Goal: Task Accomplishment & Management: Manage account settings

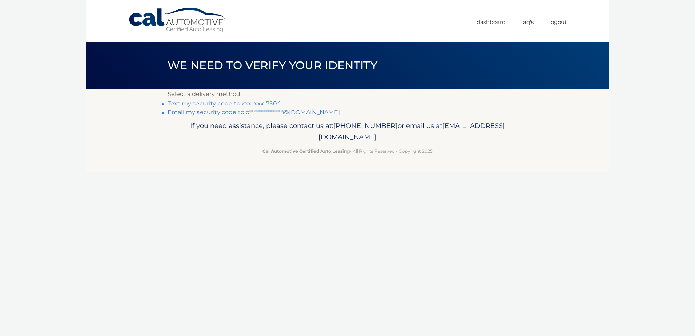
click at [277, 112] on link "**********" at bounding box center [254, 112] width 172 height 7
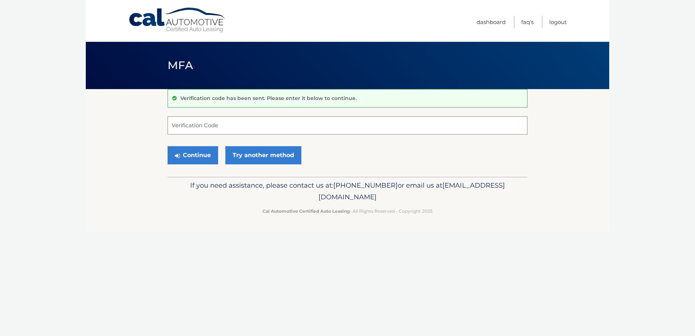
click at [274, 128] on input "Verification Code" at bounding box center [348, 125] width 360 height 18
type input "143596"
click at [168, 146] on button "Continue" at bounding box center [193, 155] width 51 height 18
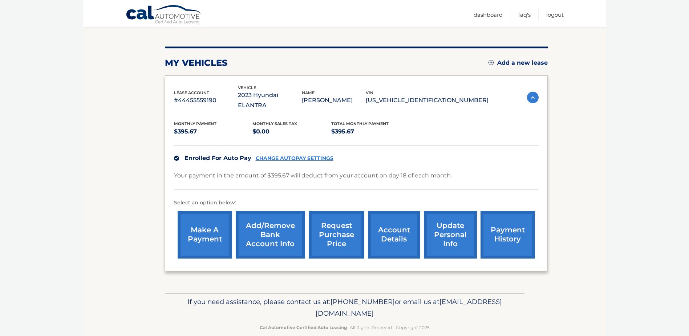
scroll to position [77, 0]
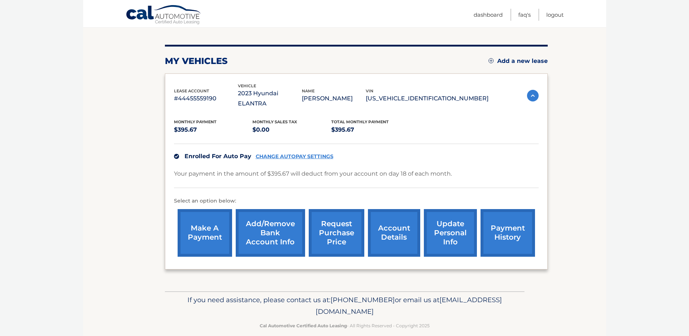
click at [338, 225] on link "request purchase price" at bounding box center [337, 233] width 56 height 48
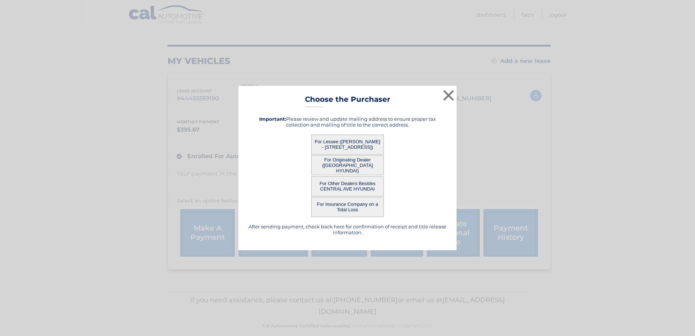
click at [340, 143] on button "For Lessee (CHRISTOPHER GOOD - 38 UNION ST, , BRIARCLIFF, ny 10510)" at bounding box center [347, 144] width 73 height 20
click at [358, 147] on div "× Choose the Purchaser After sending payment, check back here for confirmation …" at bounding box center [347, 168] width 218 height 165
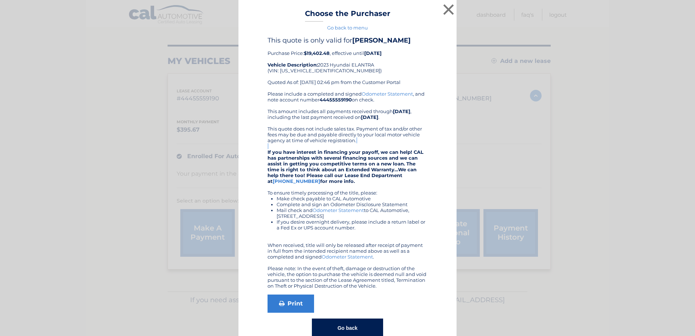
click at [358, 147] on div "Please include a completed and signed Odometer Statement , and note account num…" at bounding box center [347, 190] width 160 height 198
click at [445, 10] on button "×" at bounding box center [448, 9] width 15 height 15
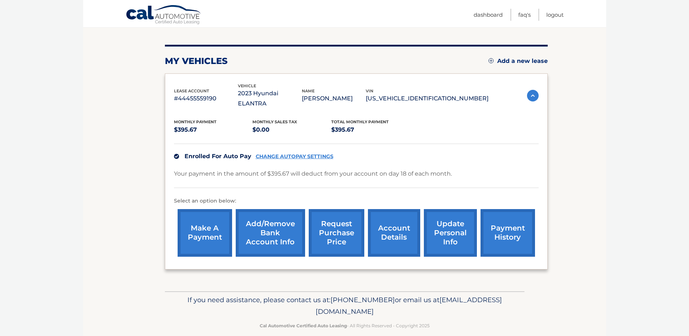
click at [499, 223] on link "payment history" at bounding box center [508, 233] width 55 height 48
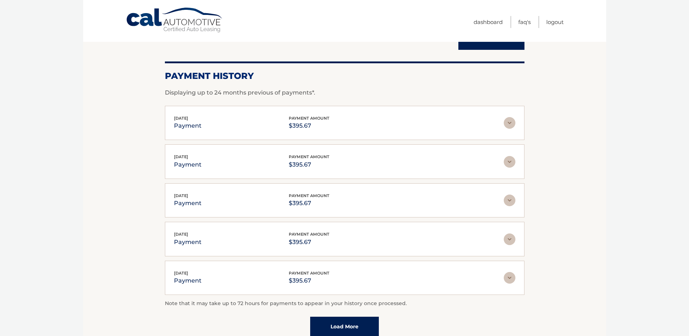
scroll to position [142, 0]
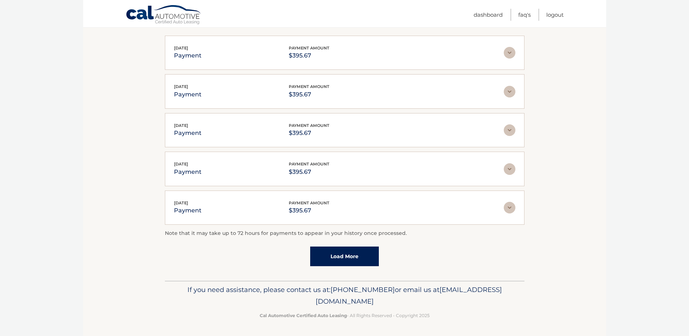
click at [363, 259] on link "Load More" at bounding box center [344, 256] width 69 height 20
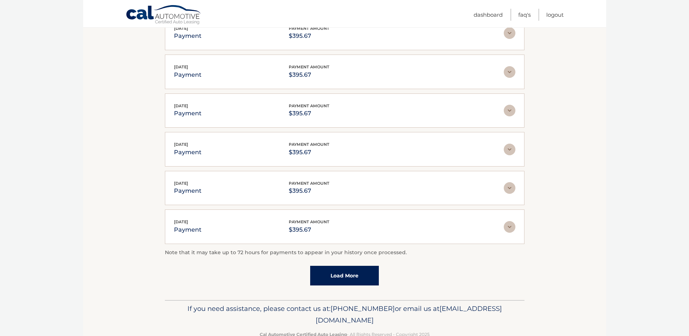
scroll to position [181, 0]
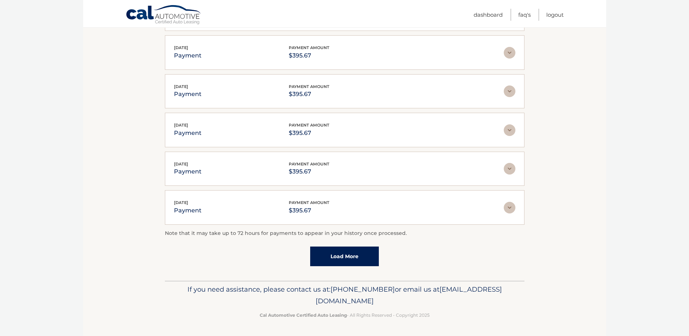
click at [360, 254] on link "Load More" at bounding box center [344, 256] width 69 height 20
click at [371, 255] on link "Load More" at bounding box center [344, 257] width 69 height 20
click at [373, 259] on link "Load More" at bounding box center [344, 256] width 69 height 20
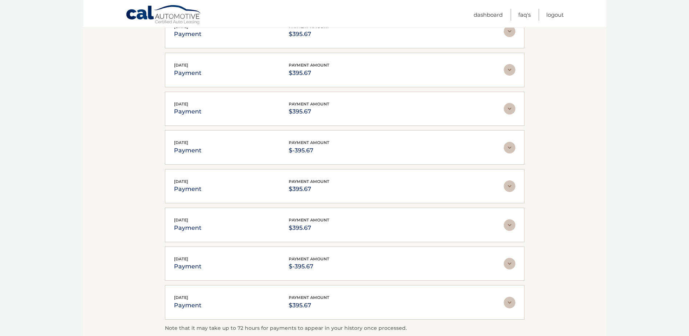
scroll to position [761, 0]
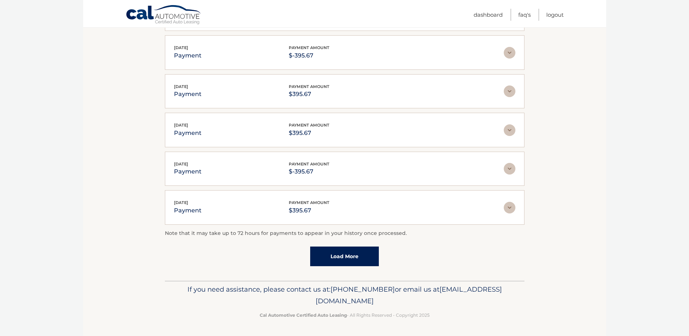
click at [360, 259] on link "Load More" at bounding box center [344, 256] width 69 height 20
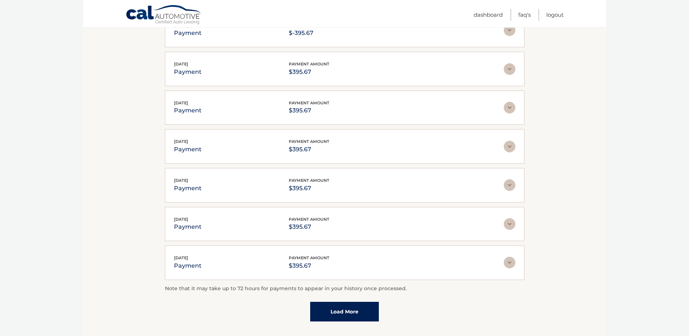
scroll to position [955, 0]
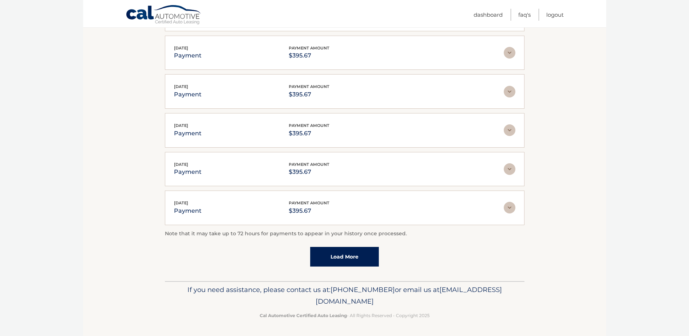
click at [373, 264] on link "Load More" at bounding box center [344, 257] width 69 height 20
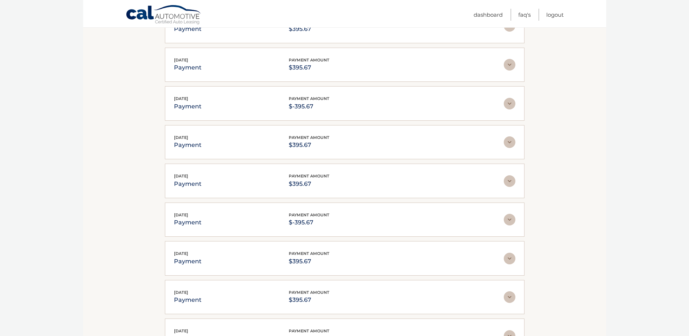
scroll to position [0, 0]
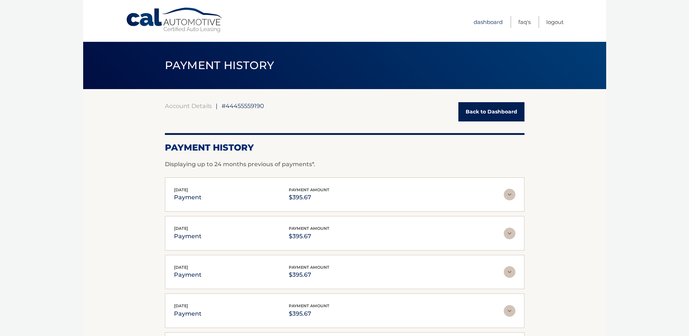
click at [489, 26] on link "Dashboard" at bounding box center [488, 22] width 29 height 12
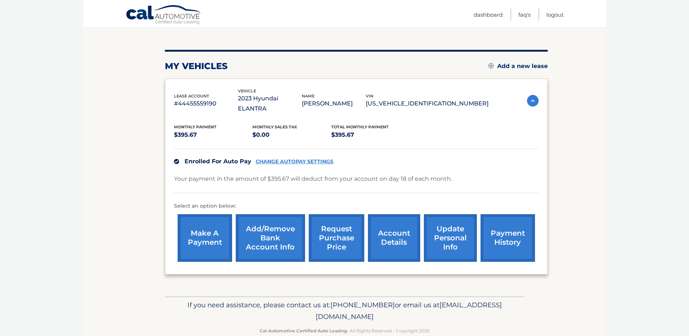
scroll to position [73, 0]
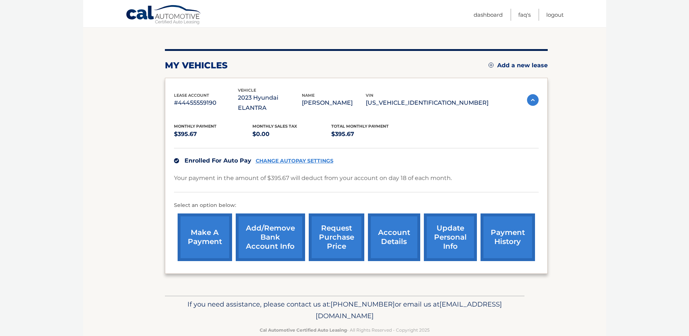
click at [116, 106] on section "my vehicles Add a new lease lease account #44455559190 vehicle 2023 Hyundai ELA…" at bounding box center [344, 155] width 523 height 279
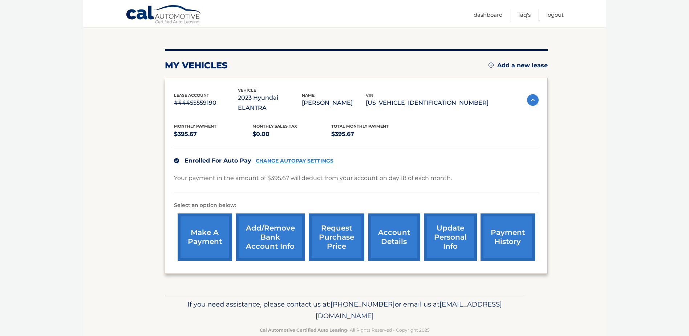
click at [116, 106] on section "my vehicles Add a new lease lease account #44455559190 vehicle 2023 Hyundai ELA…" at bounding box center [344, 155] width 523 height 279
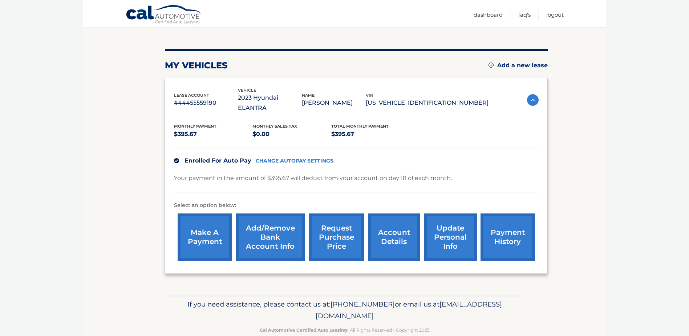
click at [116, 106] on section "my vehicles Add a new lease lease account #44455559190 vehicle 2023 Hyundai ELA…" at bounding box center [344, 155] width 523 height 279
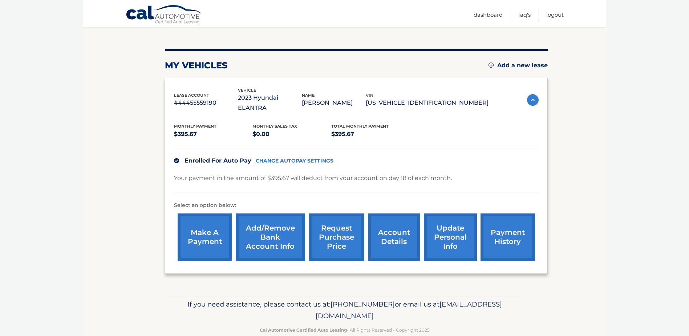
click at [116, 106] on section "my vehicles Add a new lease lease account #44455559190 vehicle 2023 Hyundai ELA…" at bounding box center [344, 155] width 523 height 279
